Goal: Use online tool/utility: Utilize a website feature to perform a specific function

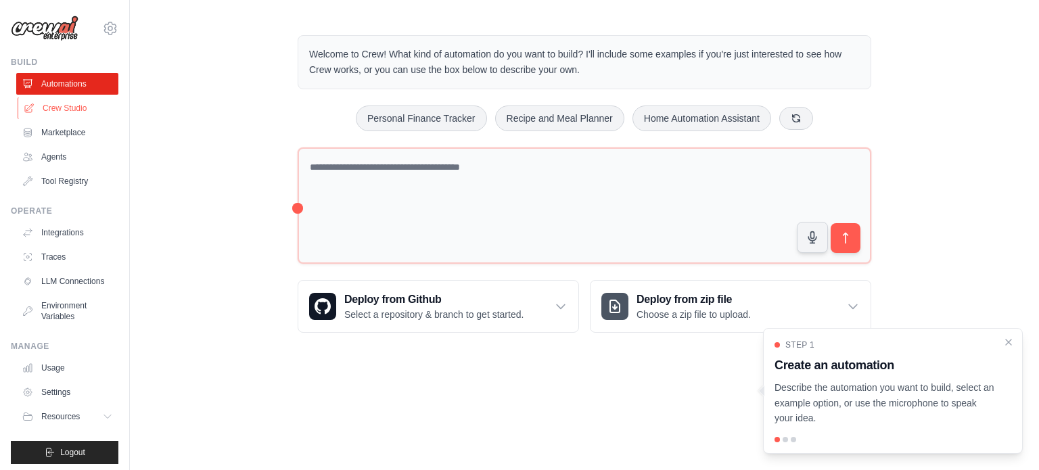
click at [80, 112] on link "Crew Studio" at bounding box center [69, 108] width 102 height 22
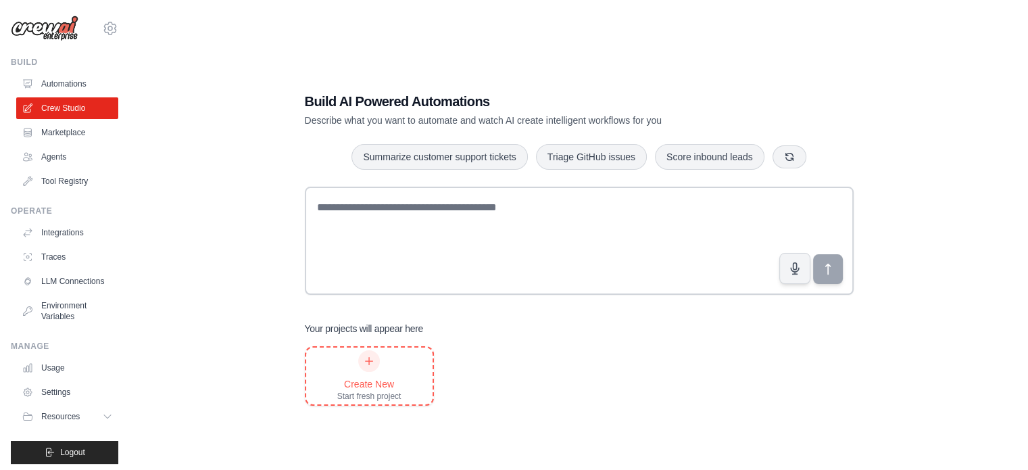
click at [386, 391] on div "Start fresh project" at bounding box center [369, 396] width 64 height 11
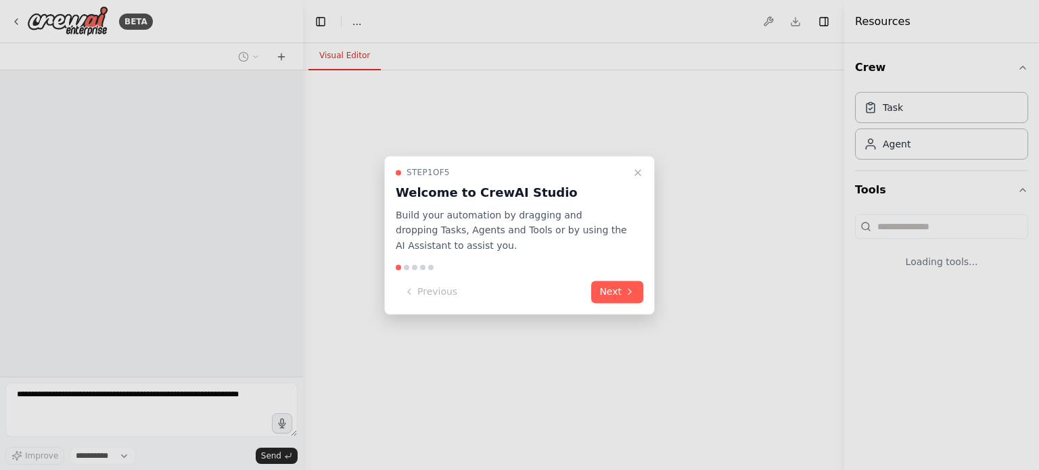
select select "****"
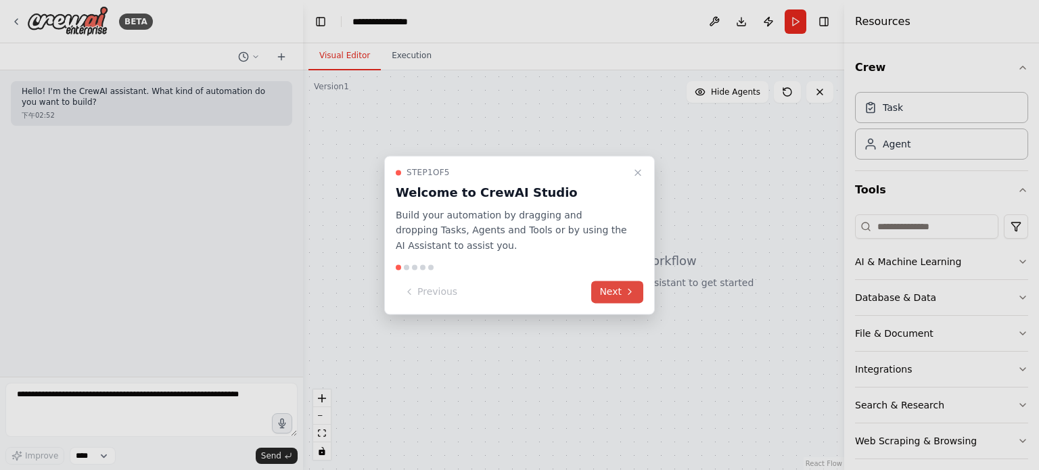
click at [624, 292] on icon at bounding box center [629, 292] width 11 height 11
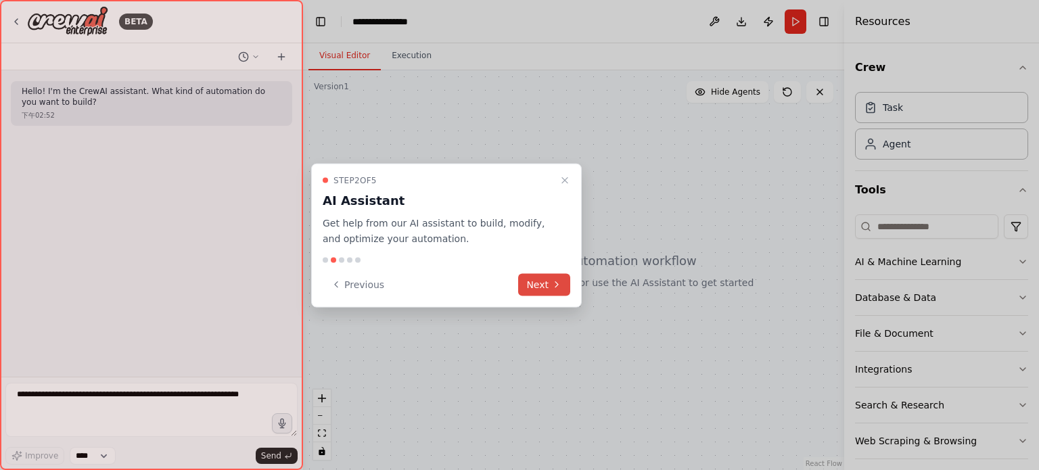
click at [568, 289] on button "Next" at bounding box center [544, 284] width 52 height 22
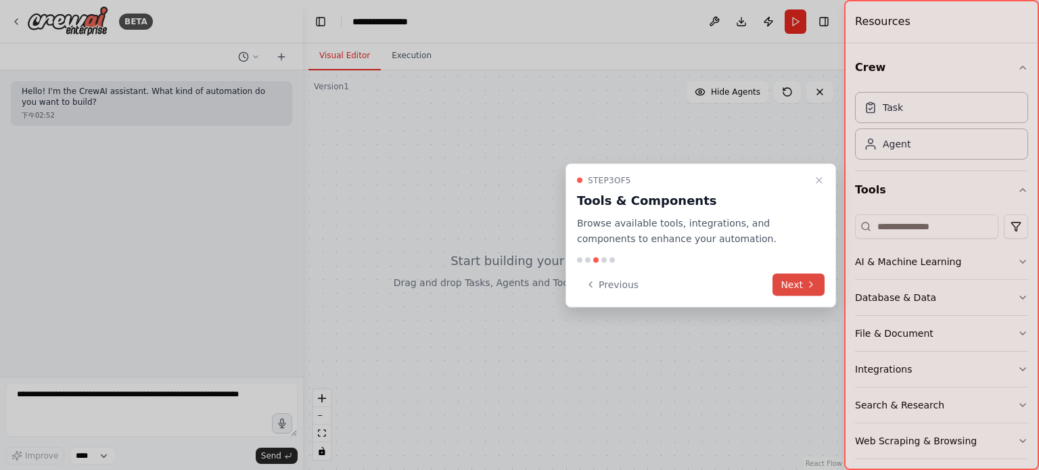
click at [805, 289] on button "Next" at bounding box center [798, 284] width 52 height 22
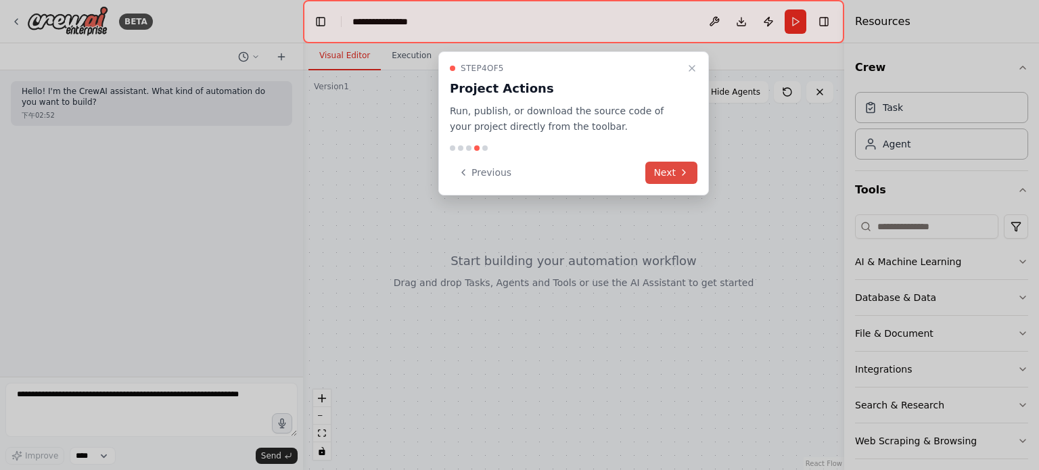
click at [681, 170] on icon at bounding box center [683, 172] width 11 height 11
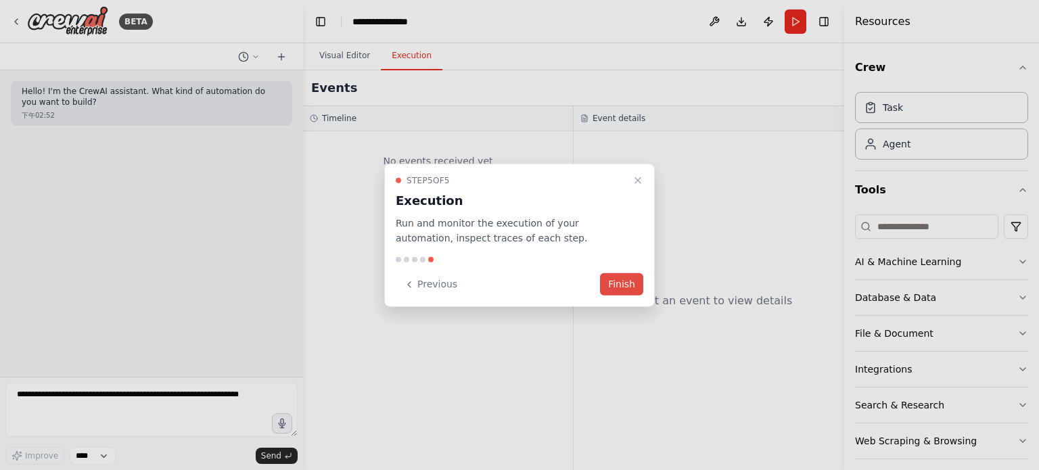
click at [623, 283] on button "Finish" at bounding box center [621, 284] width 43 height 22
